Goal: Check status

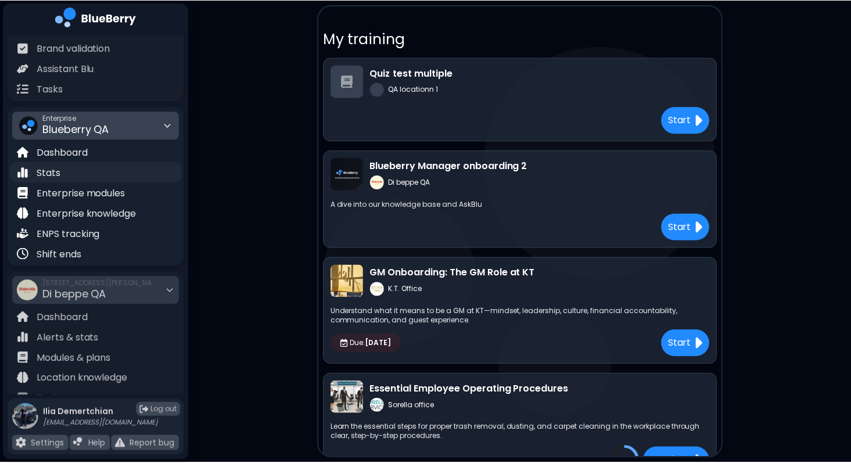
scroll to position [83, 0]
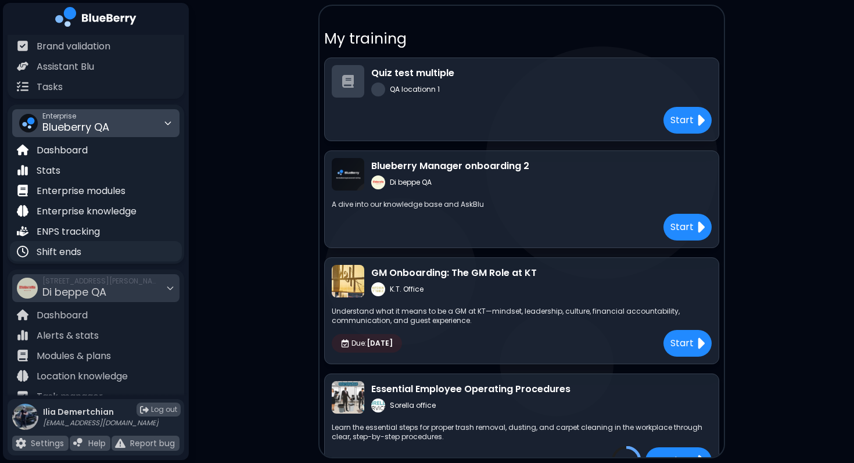
click at [77, 251] on p "Shift ends" at bounding box center [59, 252] width 45 height 14
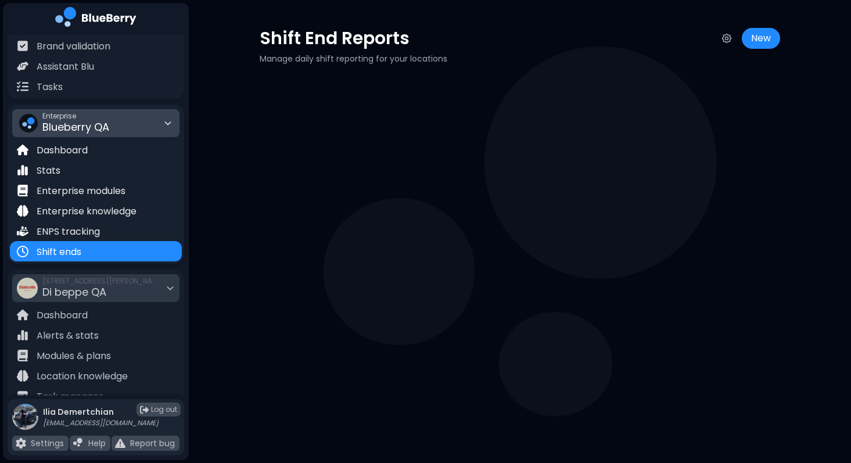
click at [142, 123] on div "Enterprise Blueberry QA" at bounding box center [95, 123] width 167 height 28
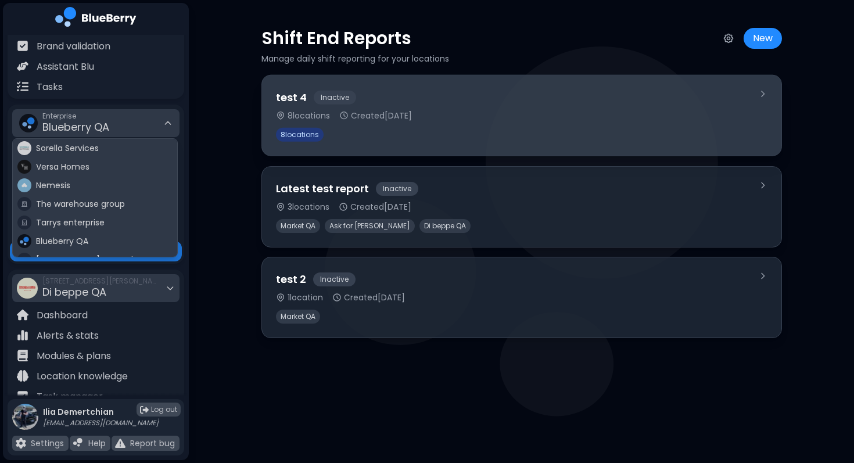
click at [294, 134] on span "8 locations" at bounding box center [300, 135] width 48 height 14
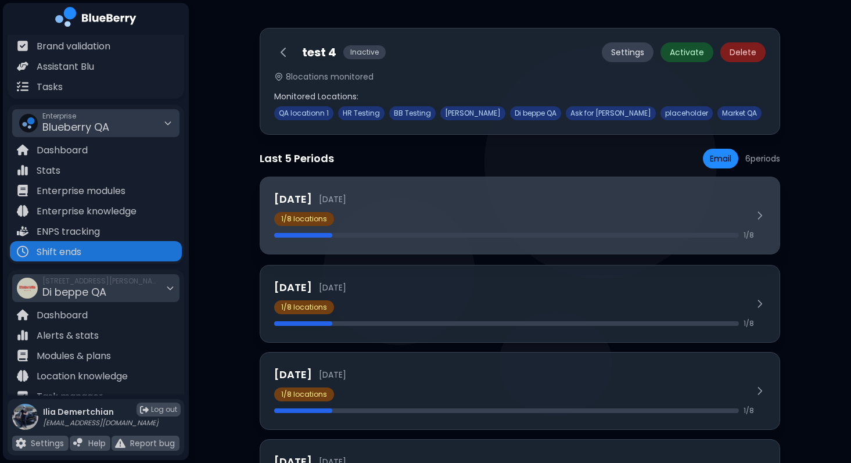
click at [312, 200] on h3 "[DATE]" at bounding box center [293, 199] width 38 height 16
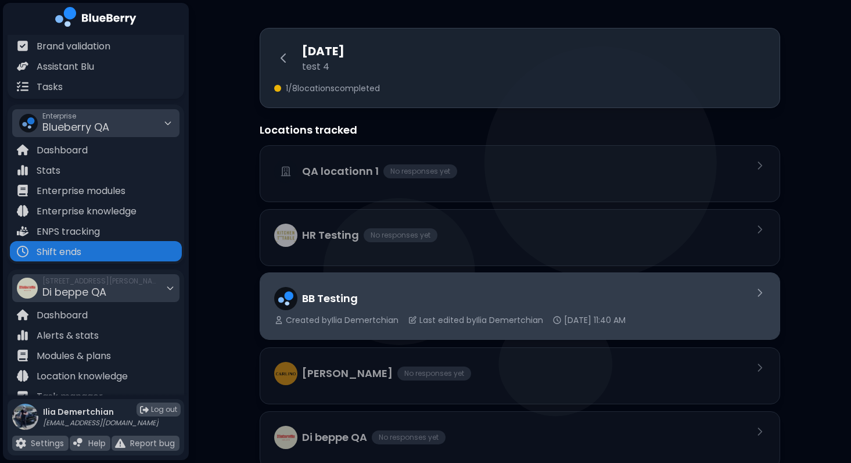
click at [343, 320] on span "Created by [PERSON_NAME]" at bounding box center [342, 320] width 113 height 10
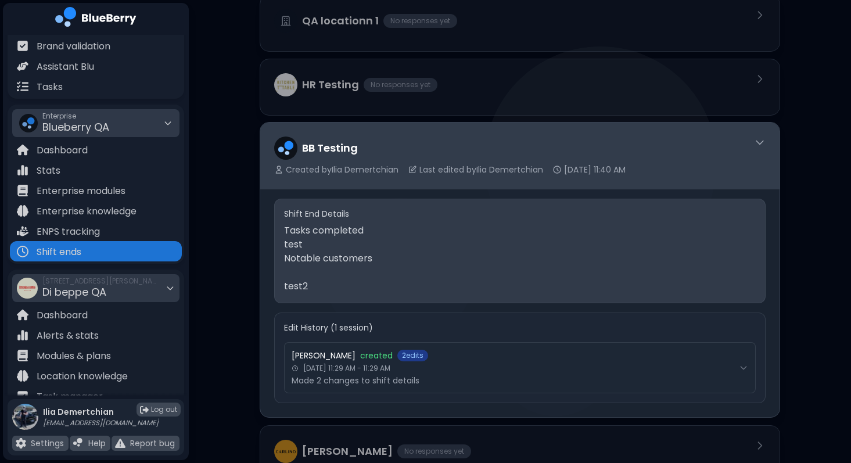
scroll to position [226, 0]
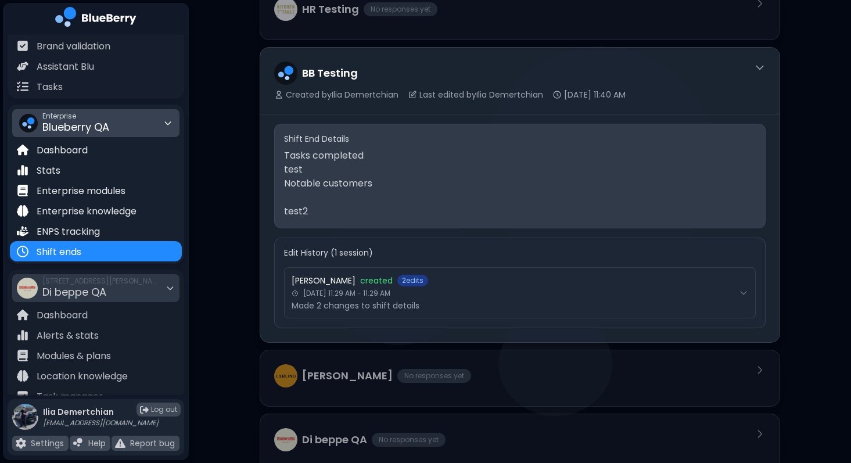
click at [70, 116] on span "Enterprise" at bounding box center [75, 116] width 67 height 9
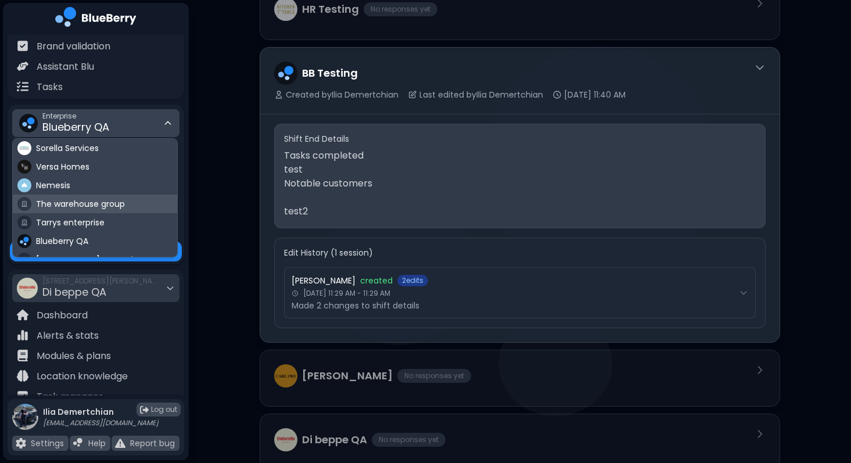
scroll to position [68, 0]
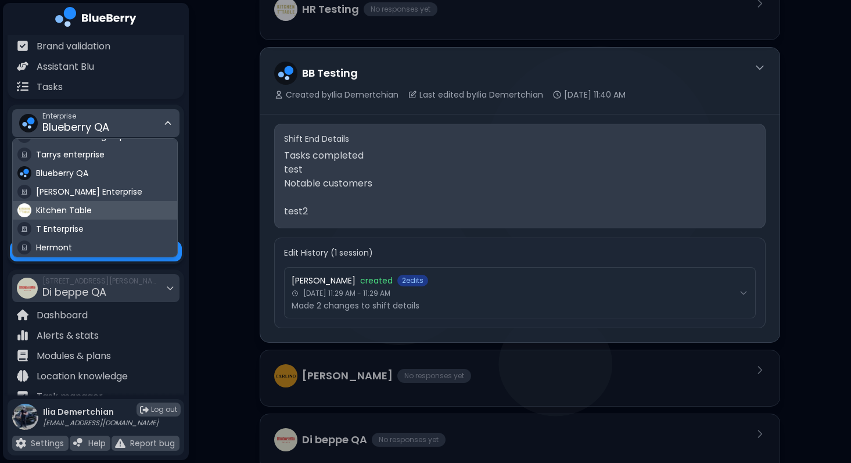
click at [63, 207] on span "Kitchen Table" at bounding box center [64, 210] width 56 height 10
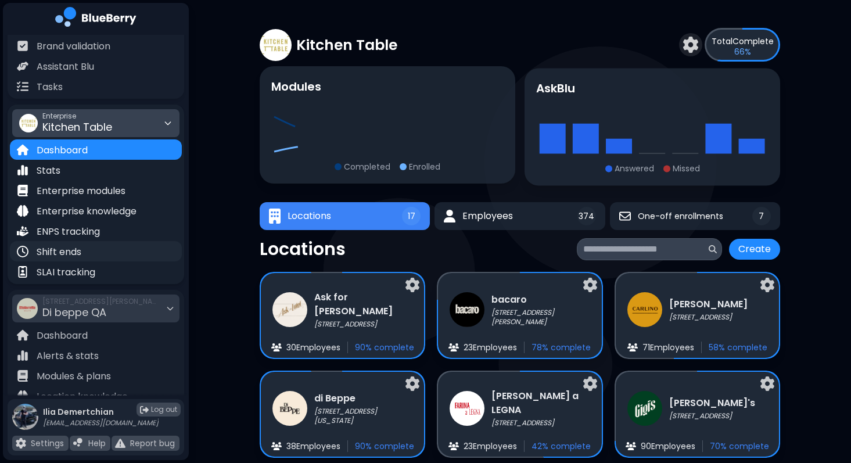
click at [61, 257] on p "Shift ends" at bounding box center [59, 252] width 45 height 14
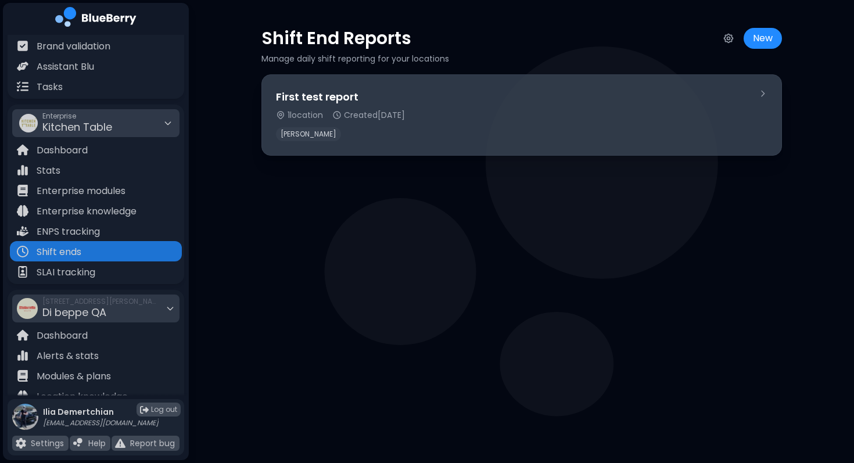
click at [384, 106] on div "First test report 1 location Created [DATE] [PERSON_NAME]" at bounding box center [512, 115] width 473 height 52
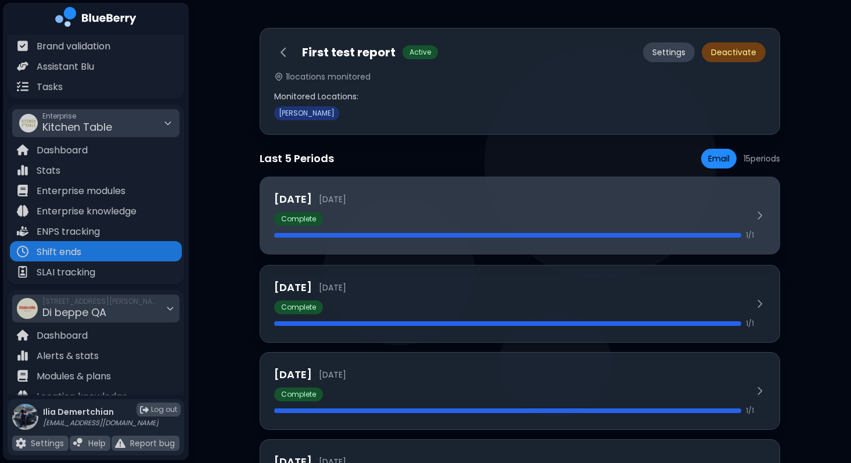
click at [332, 221] on div "Complete" at bounding box center [514, 219] width 480 height 14
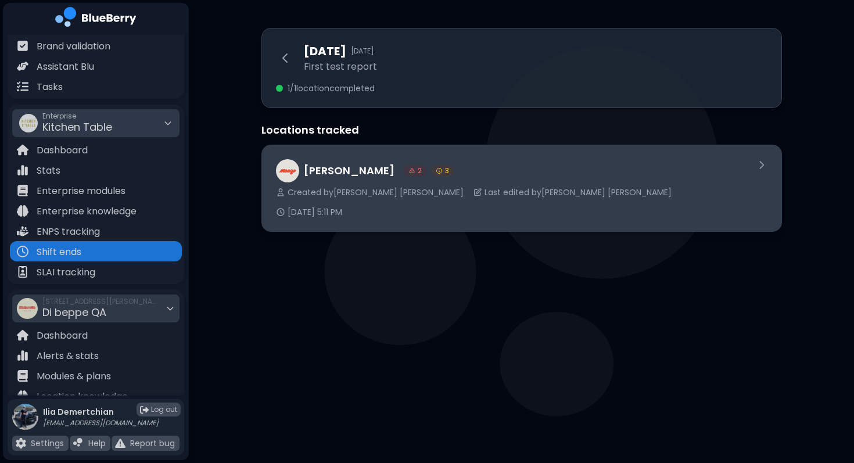
click at [404, 166] on div "2 3" at bounding box center [429, 171] width 50 height 12
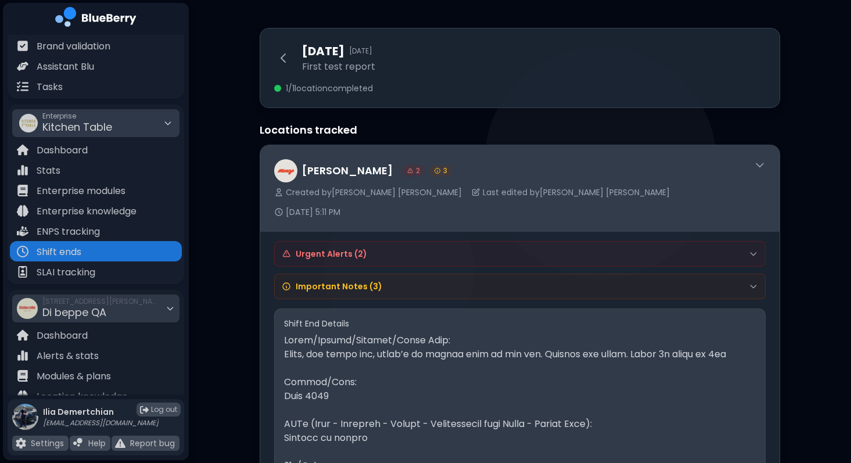
click at [419, 202] on div "[PERSON_NAME] 2 3 Created by [PERSON_NAME] Last edited by [PERSON_NAME] [DATE] …" at bounding box center [519, 188] width 519 height 86
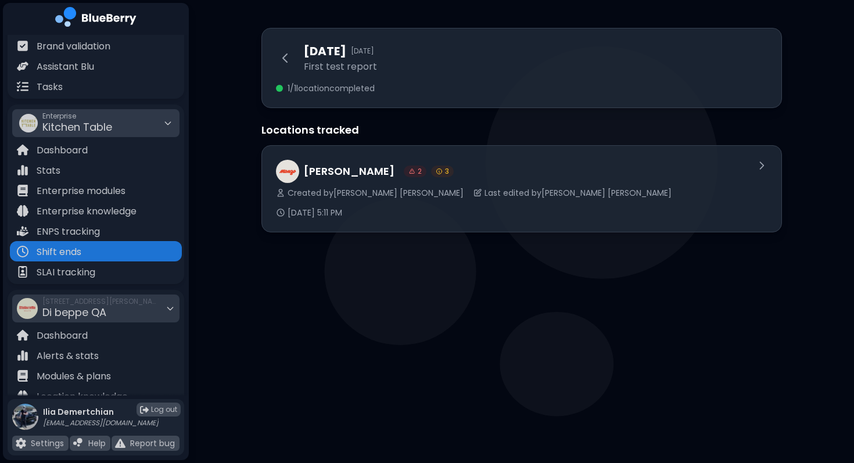
click at [375, 234] on div "[DATE] [DATE] First test report 1 / 1 location completed Locations tracked [PER…" at bounding box center [521, 130] width 520 height 260
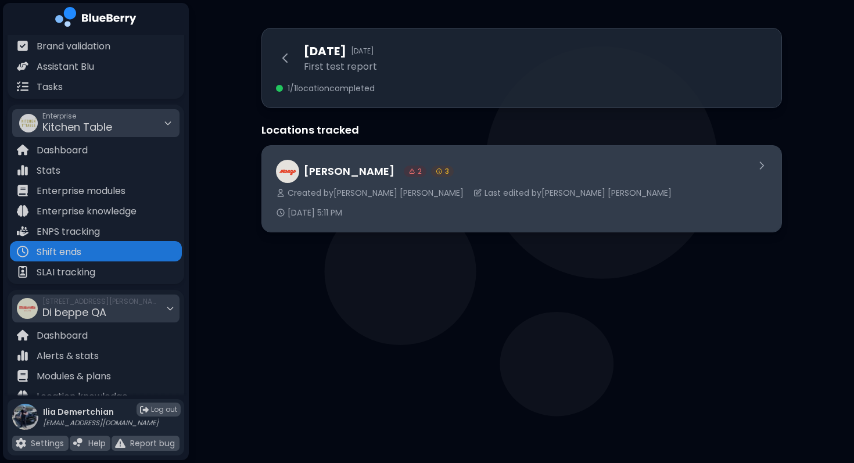
click at [484, 189] on span "Last edited by [PERSON_NAME]" at bounding box center [577, 193] width 187 height 10
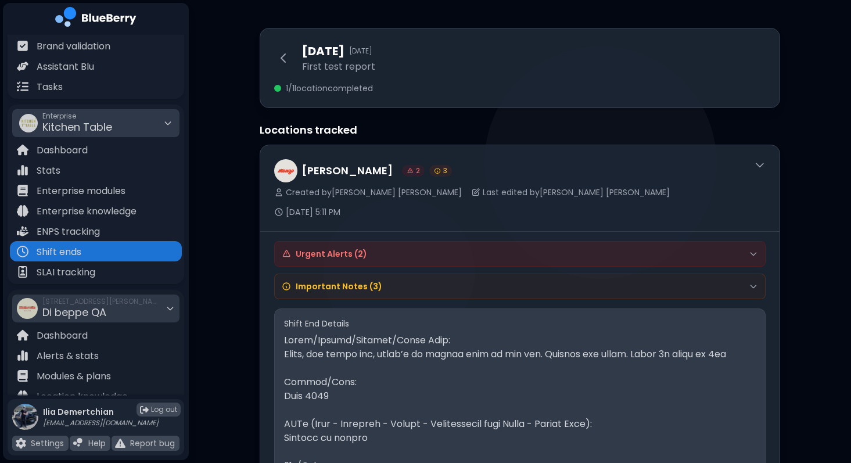
click at [362, 249] on h4 "Urgent Alerts ( 2 )" at bounding box center [331, 254] width 71 height 10
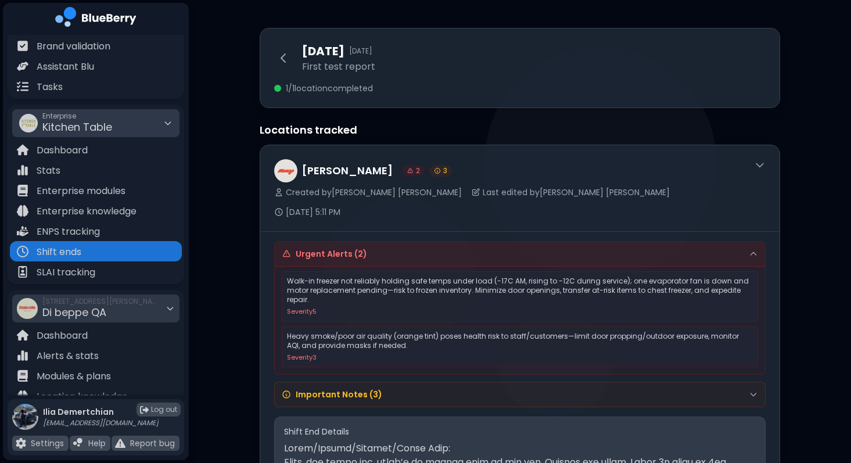
scroll to position [74, 0]
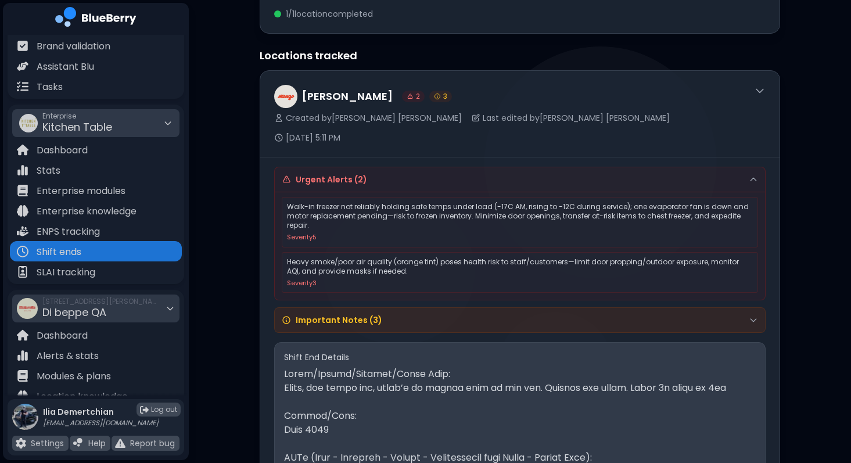
click at [343, 315] on h4 "Important Notes ( 3 )" at bounding box center [339, 320] width 87 height 10
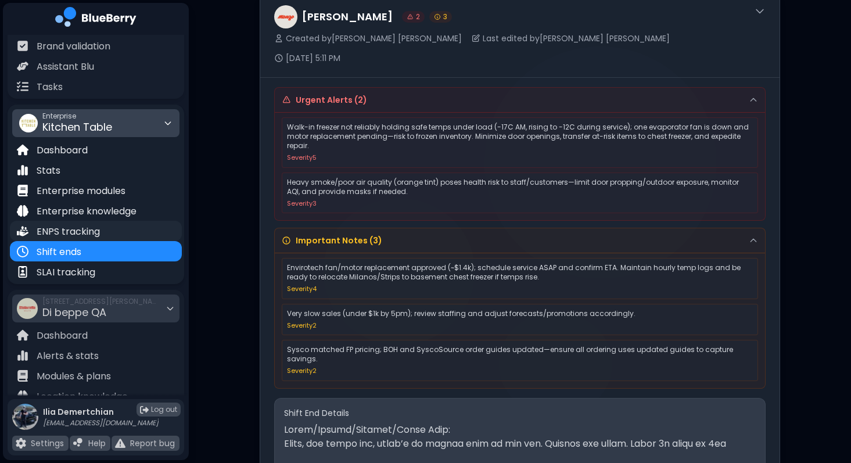
scroll to position [172, 0]
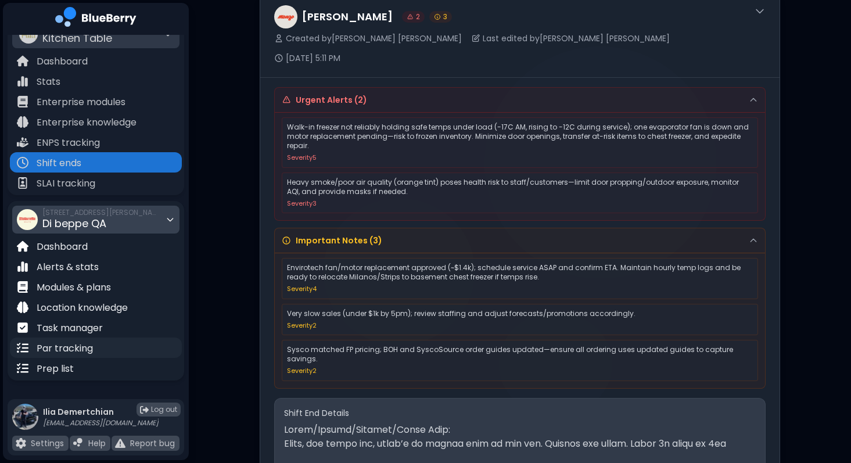
click at [99, 352] on div "Par tracking" at bounding box center [96, 347] width 172 height 20
